Goal: Task Accomplishment & Management: Manage account settings

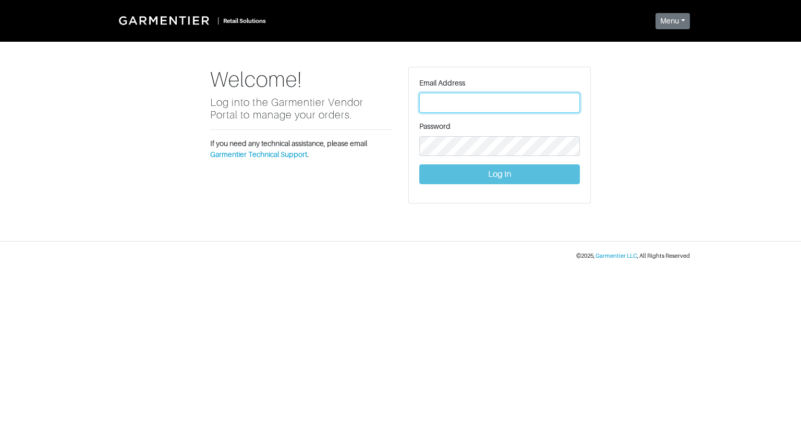
click at [476, 100] on input "text" at bounding box center [500, 103] width 161 height 20
type input "[EMAIL_ADDRESS][DOMAIN_NAME]"
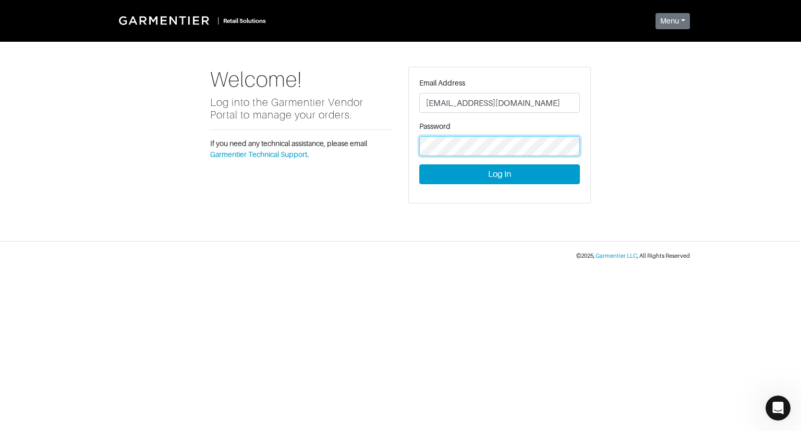
click at [420, 164] on button "Log In" at bounding box center [500, 174] width 161 height 20
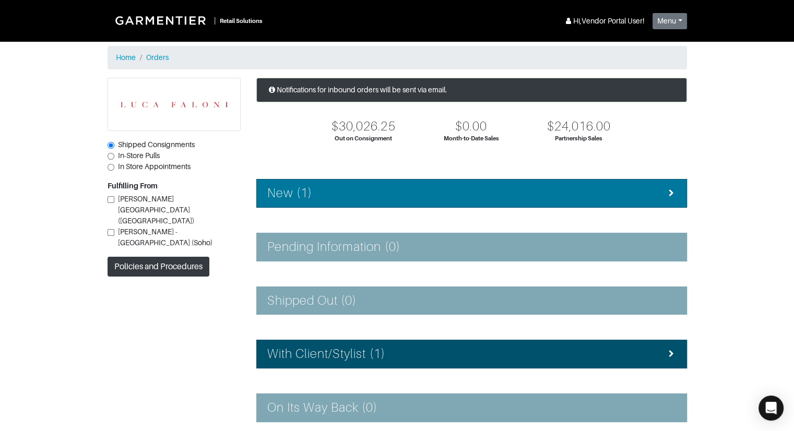
click at [570, 190] on div "New (1)" at bounding box center [471, 193] width 409 height 15
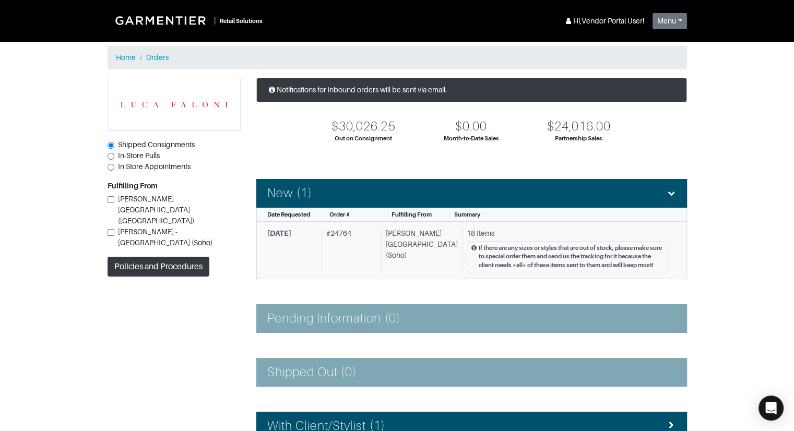
click at [430, 248] on div "[PERSON_NAME] - [GEOGRAPHIC_DATA] (Soho)" at bounding box center [419, 250] width 77 height 44
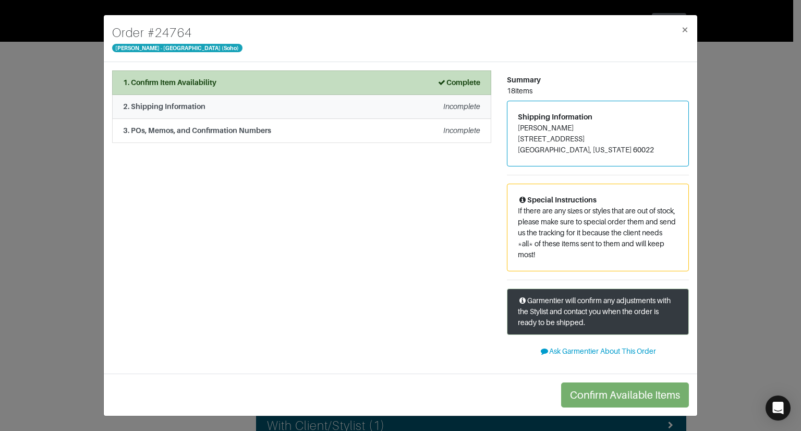
click at [433, 109] on div "2. Shipping Information Incomplete" at bounding box center [301, 106] width 357 height 11
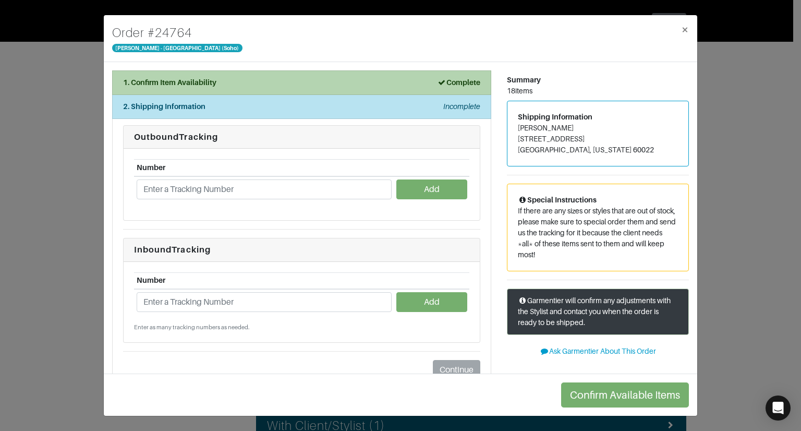
click at [410, 76] on li "1. Confirm Item Availability Complete" at bounding box center [301, 82] width 379 height 25
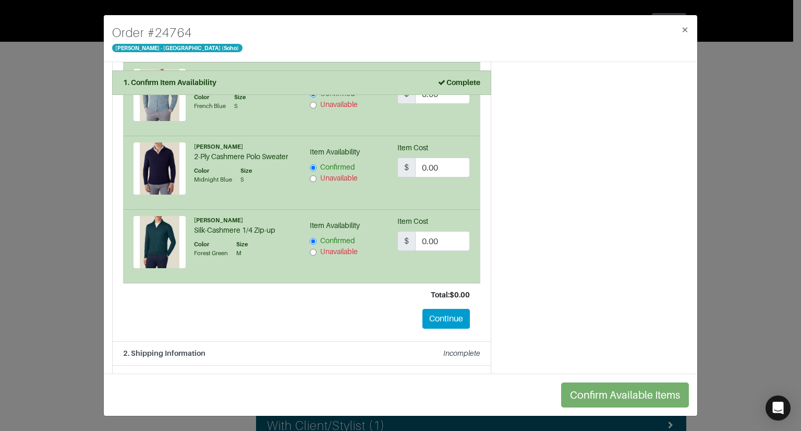
scroll to position [1885, 0]
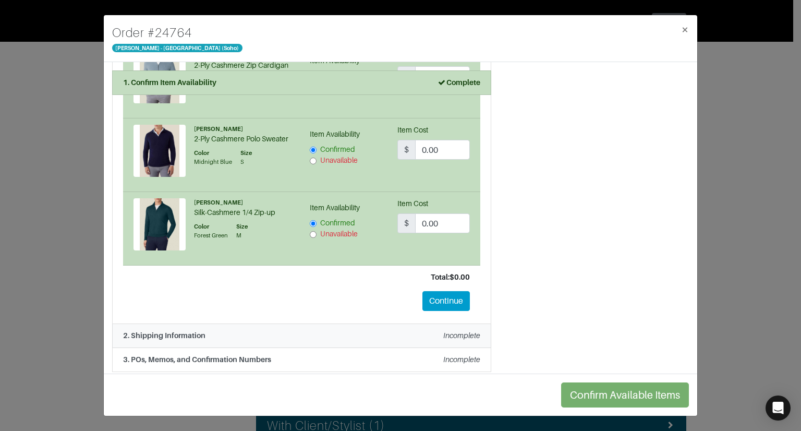
click at [425, 333] on div "2. Shipping Information Incomplete" at bounding box center [301, 335] width 357 height 11
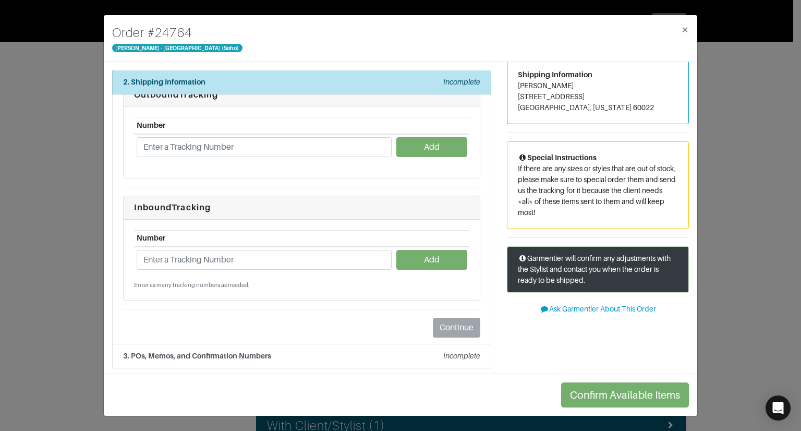
scroll to position [0, 0]
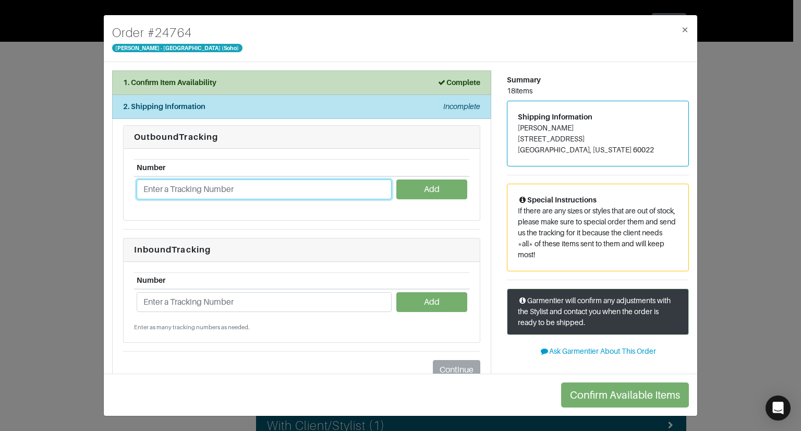
click at [232, 189] on input "text" at bounding box center [264, 189] width 255 height 20
paste input "1Z766VX90390613742"
type input "1Z766VX90390613742"
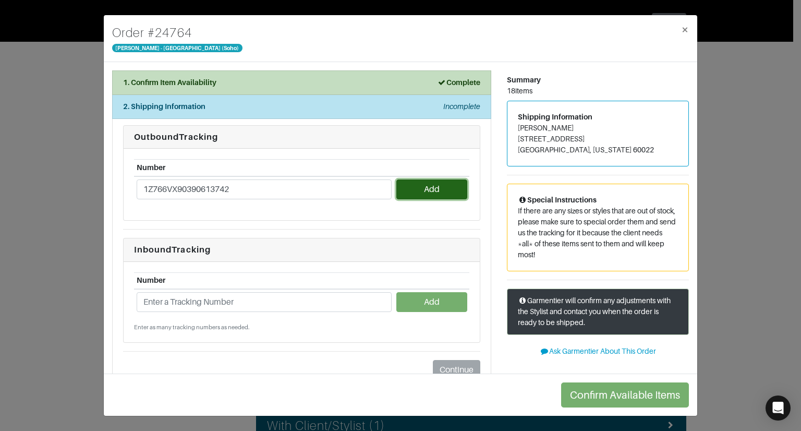
click at [424, 186] on button "Add" at bounding box center [432, 189] width 70 height 20
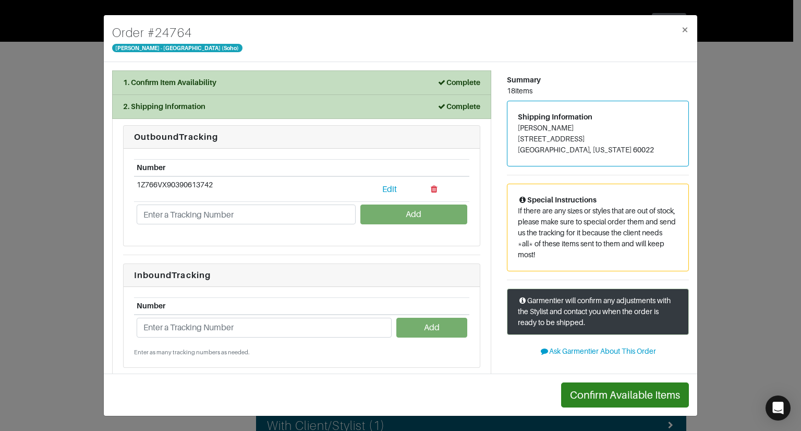
scroll to position [67, 0]
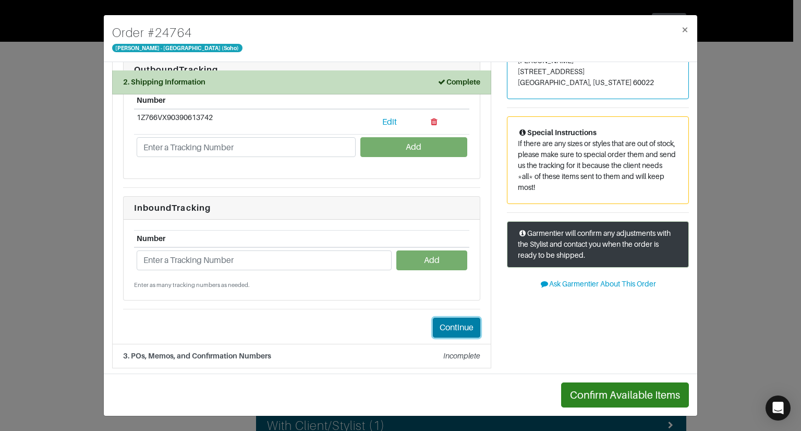
click at [445, 324] on button "Continue" at bounding box center [456, 328] width 47 height 20
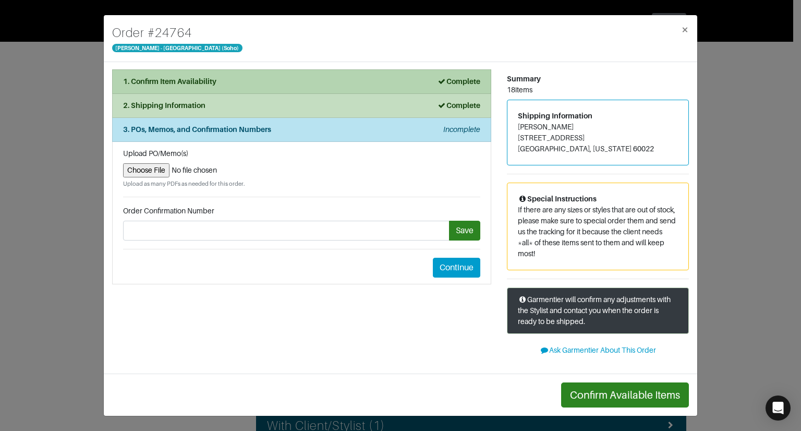
click at [363, 82] on div "1. Confirm Item Availability Complete" at bounding box center [301, 81] width 357 height 11
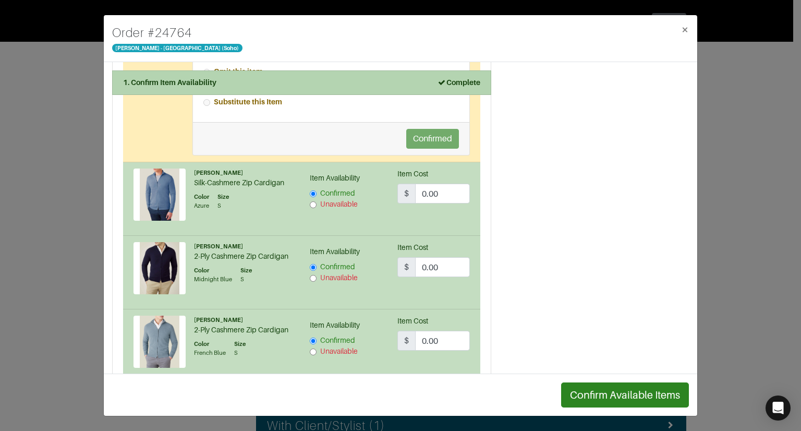
scroll to position [1885, 0]
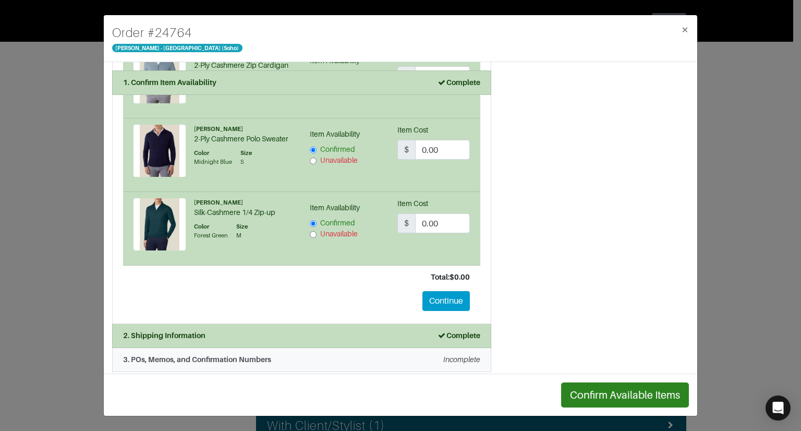
click at [444, 356] on em "Incomplete" at bounding box center [462, 359] width 37 height 8
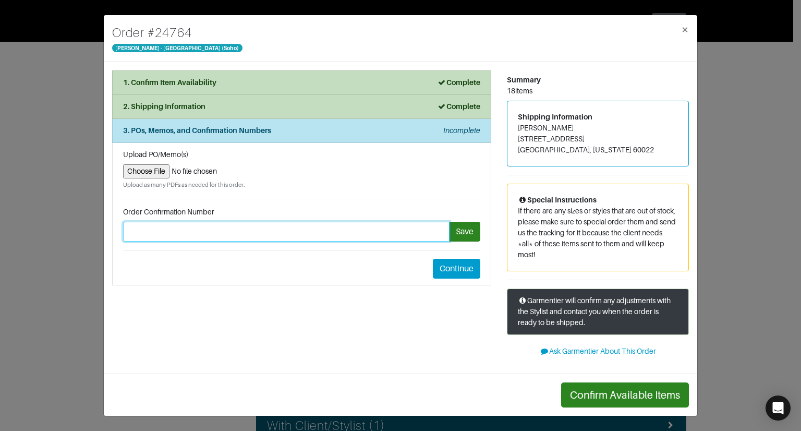
click at [337, 236] on input "text" at bounding box center [286, 232] width 327 height 20
click at [128, 230] on input "77423" at bounding box center [286, 232] width 327 height 20
type input "#77423"
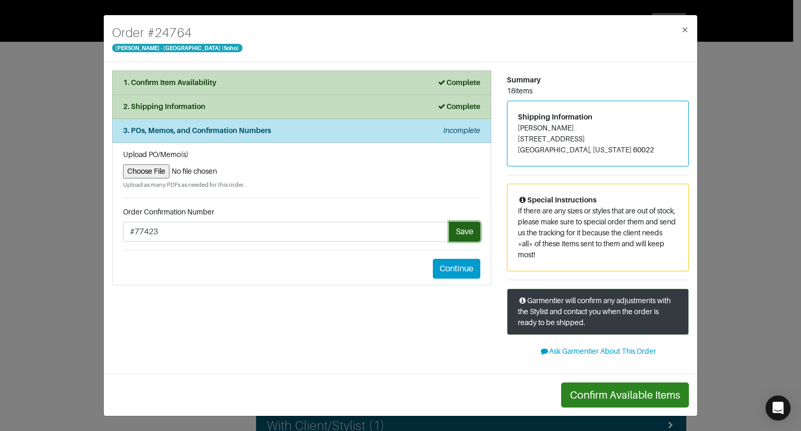
click at [462, 233] on button "Save" at bounding box center [464, 232] width 31 height 20
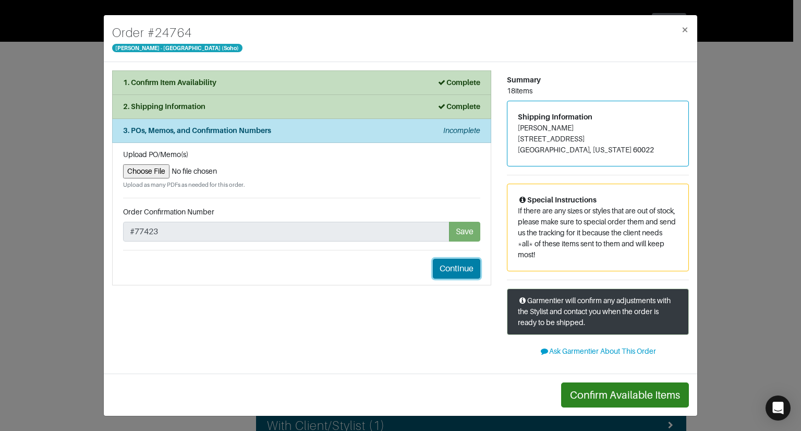
click at [458, 266] on button "Continue" at bounding box center [456, 269] width 47 height 20
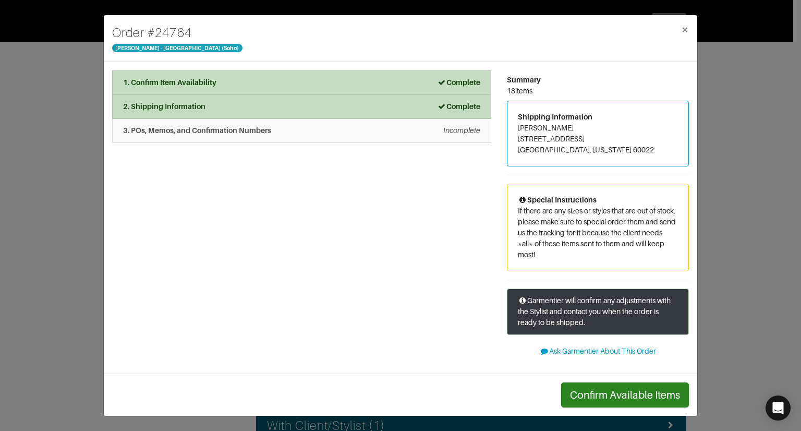
click at [459, 126] on em "Incomplete" at bounding box center [462, 130] width 37 height 8
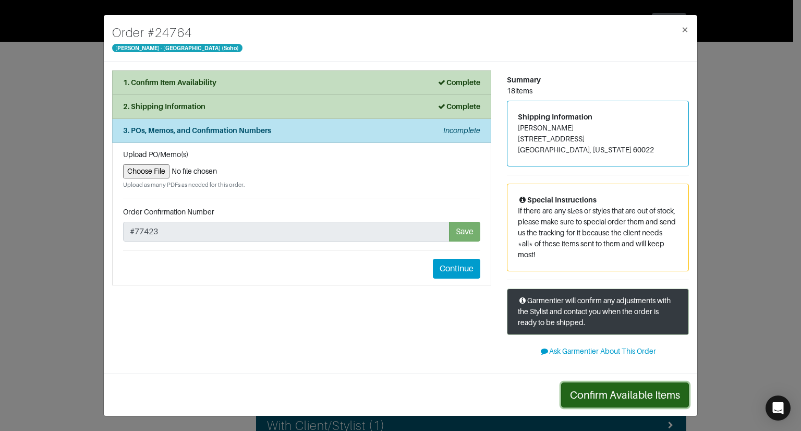
click at [589, 397] on button "Confirm Available Items" at bounding box center [625, 394] width 128 height 25
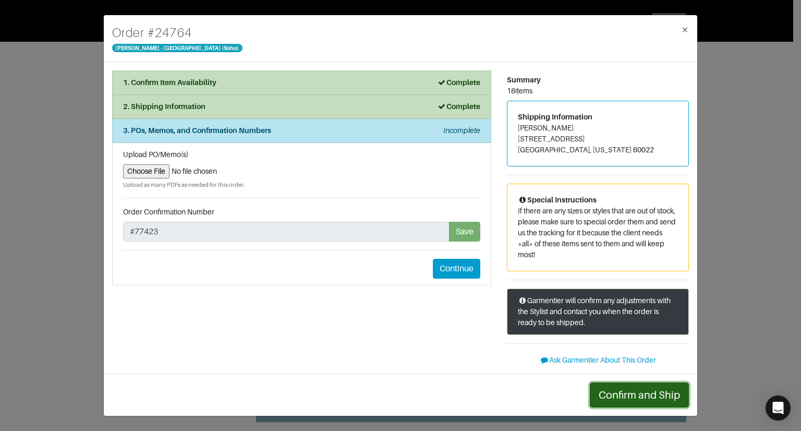
click at [629, 400] on button "Confirm and Ship" at bounding box center [639, 394] width 99 height 25
